Goal: Book appointment/travel/reservation

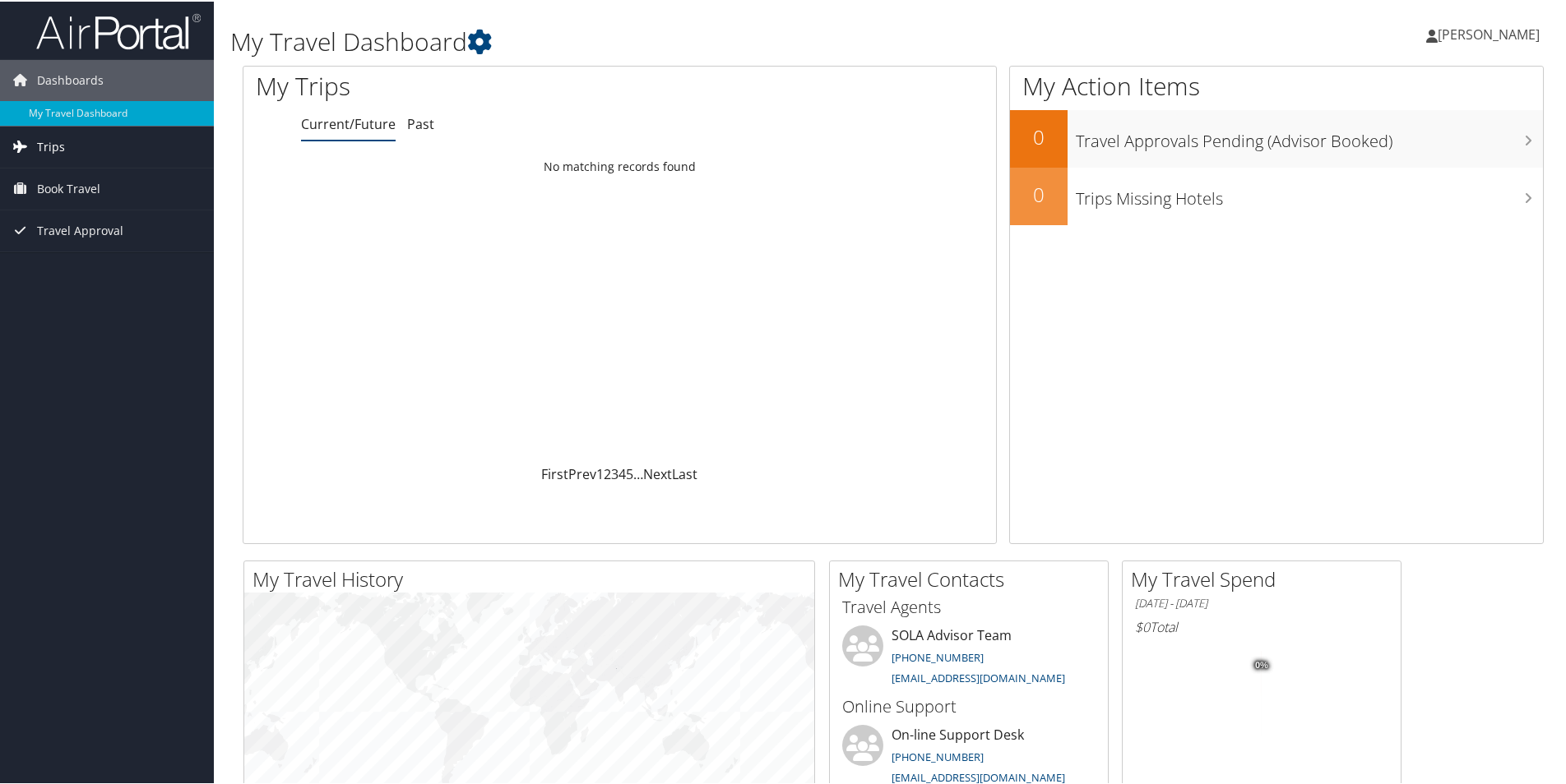
click at [51, 145] on span "Trips" at bounding box center [51, 145] width 28 height 42
click at [67, 181] on link "Current/Future Trips" at bounding box center [107, 178] width 214 height 25
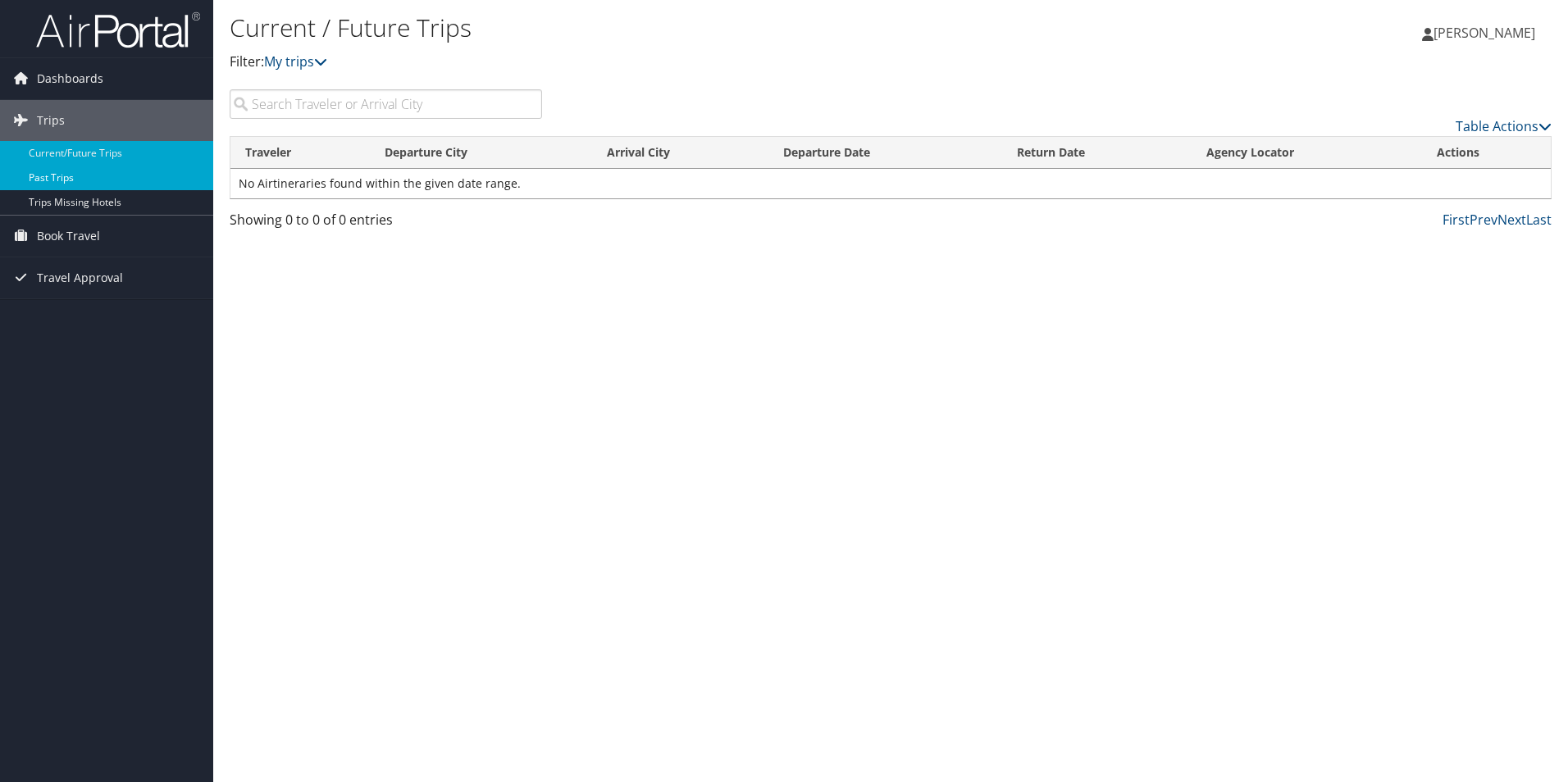
click at [58, 174] on link "Past Trips" at bounding box center [107, 178] width 213 height 25
click at [76, 238] on span "Book Travel" at bounding box center [68, 236] width 63 height 41
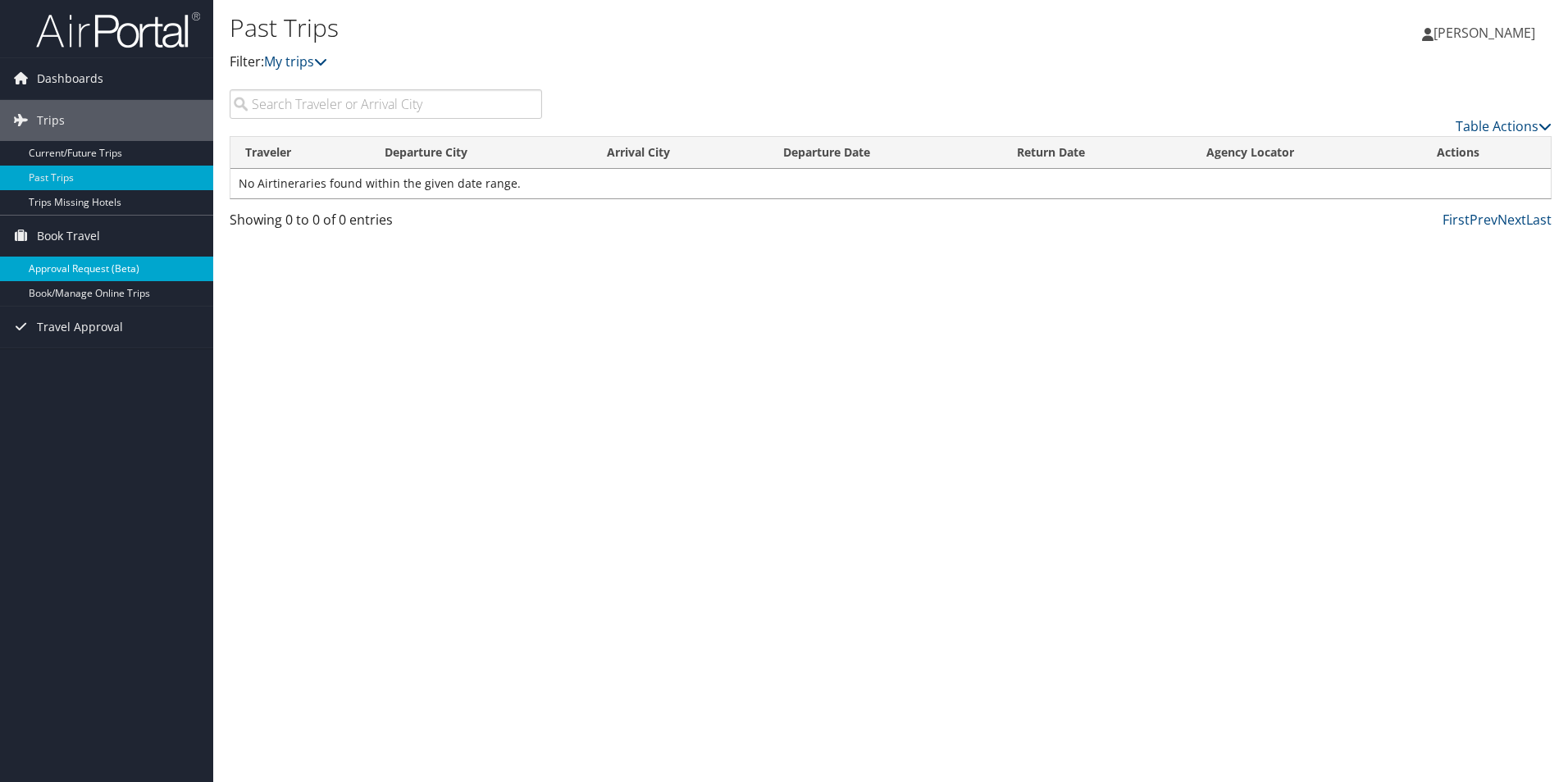
click at [88, 263] on link "Approval Request (Beta)" at bounding box center [107, 269] width 213 height 25
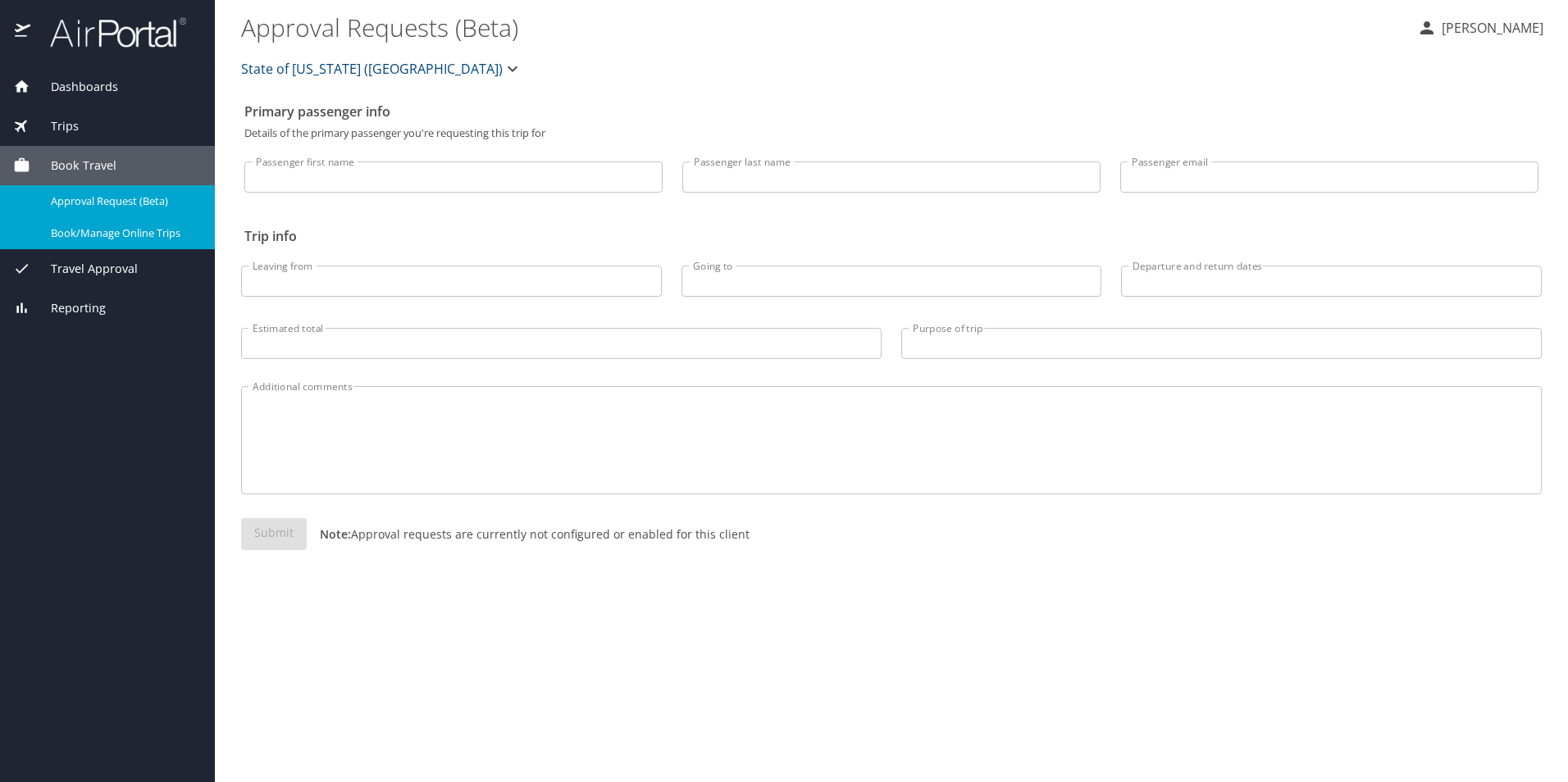
click at [162, 238] on span "Book/Manage Online Trips" at bounding box center [123, 233] width 145 height 15
